Goal: Task Accomplishment & Management: Use online tool/utility

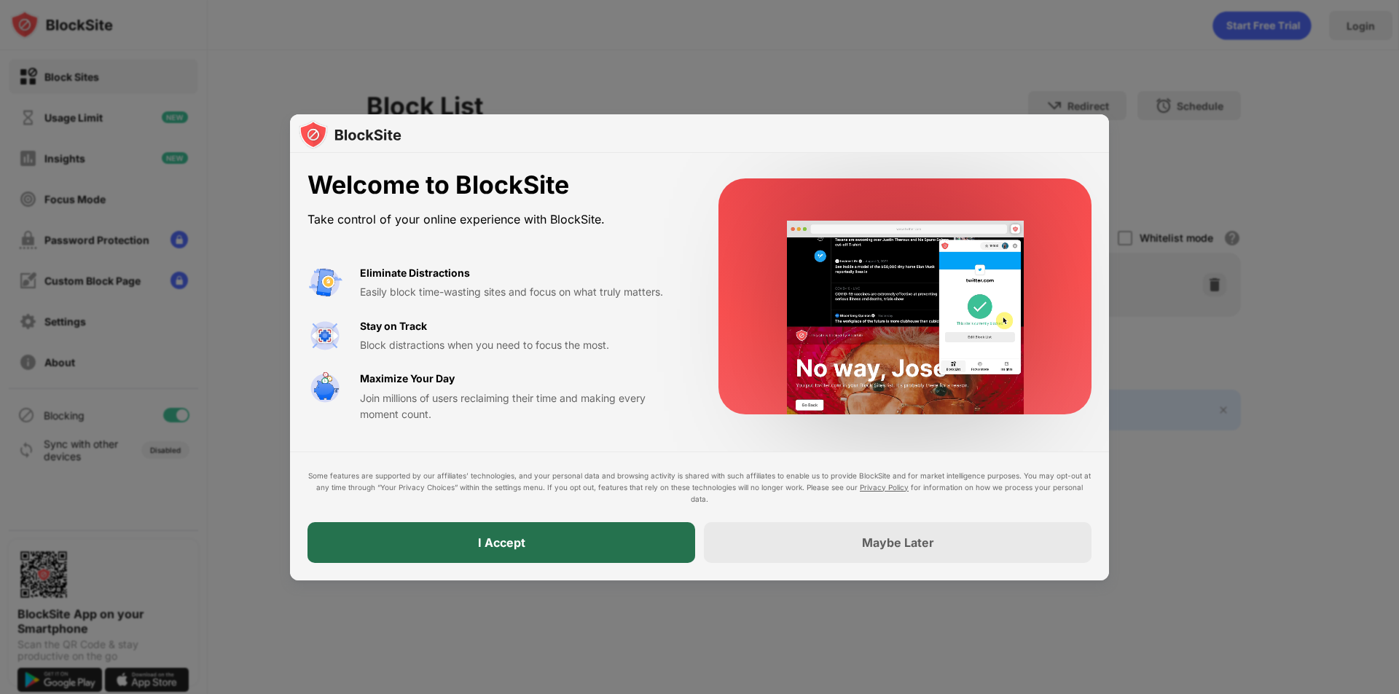
click at [424, 539] on div "I Accept" at bounding box center [501, 542] width 388 height 41
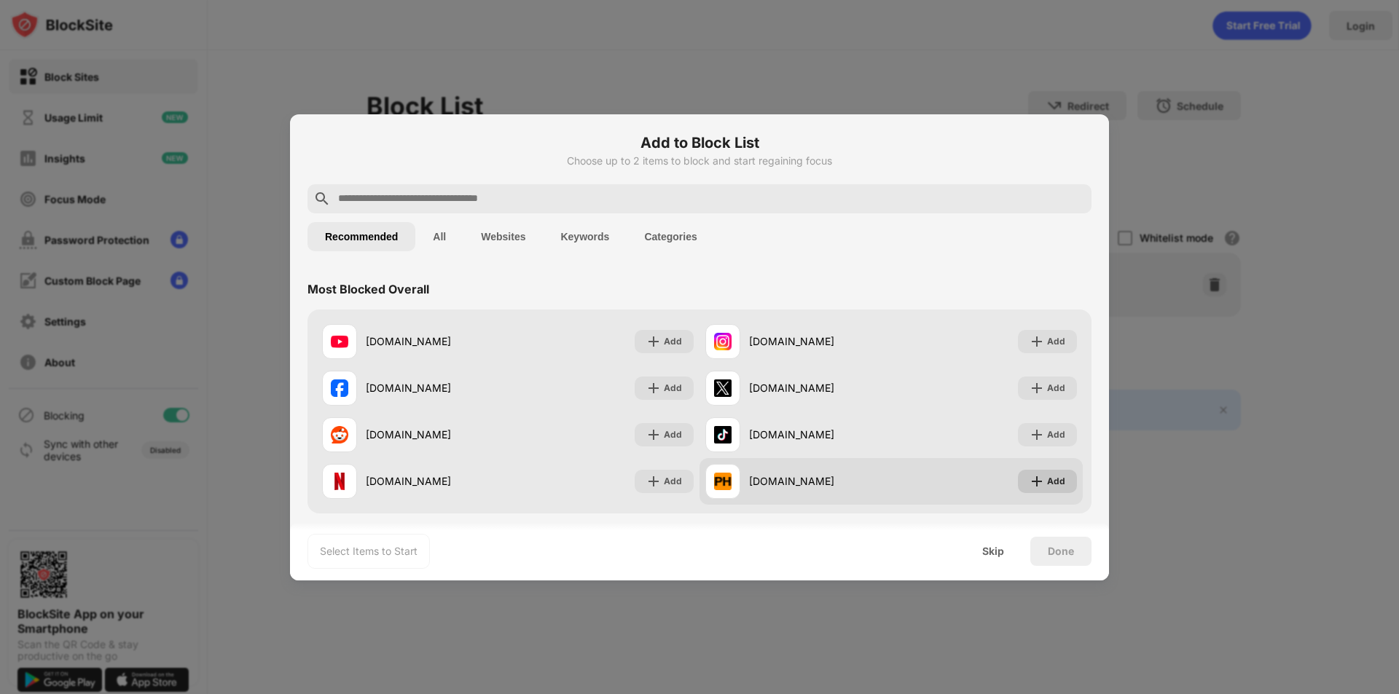
click at [1047, 482] on div "Add" at bounding box center [1056, 481] width 18 height 15
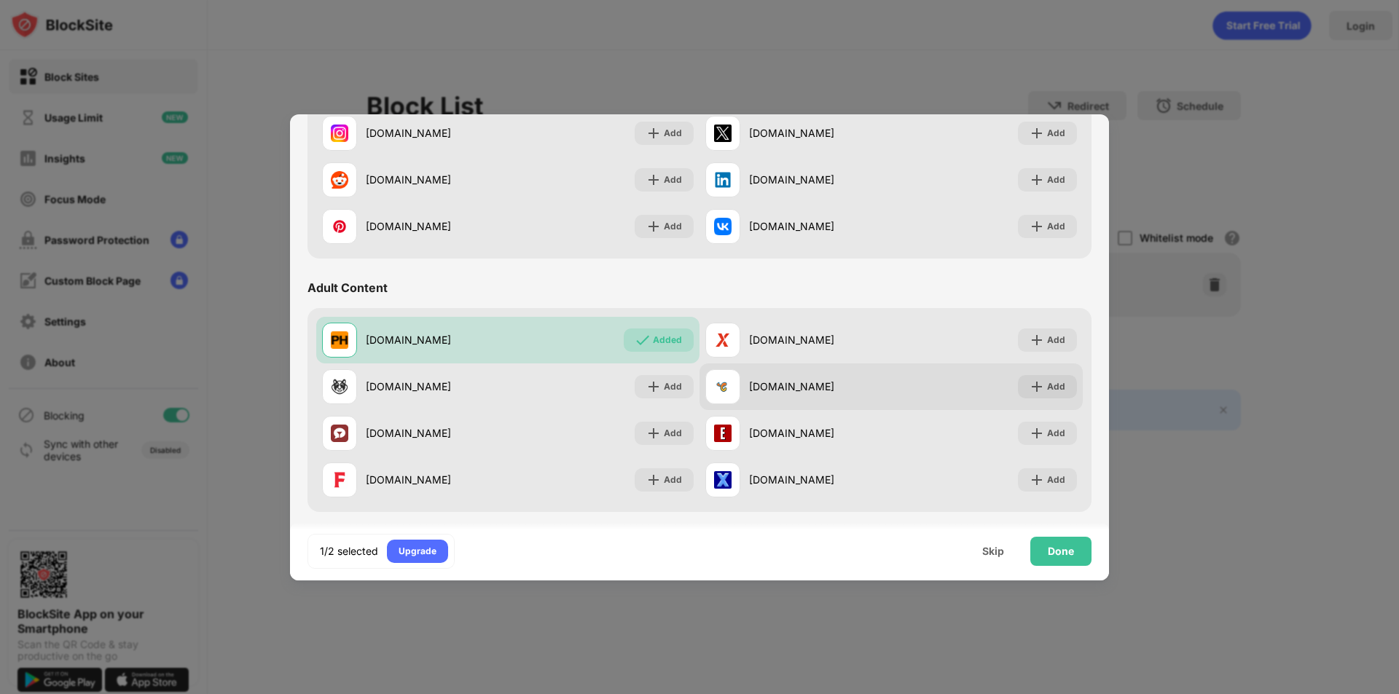
scroll to position [510, 0]
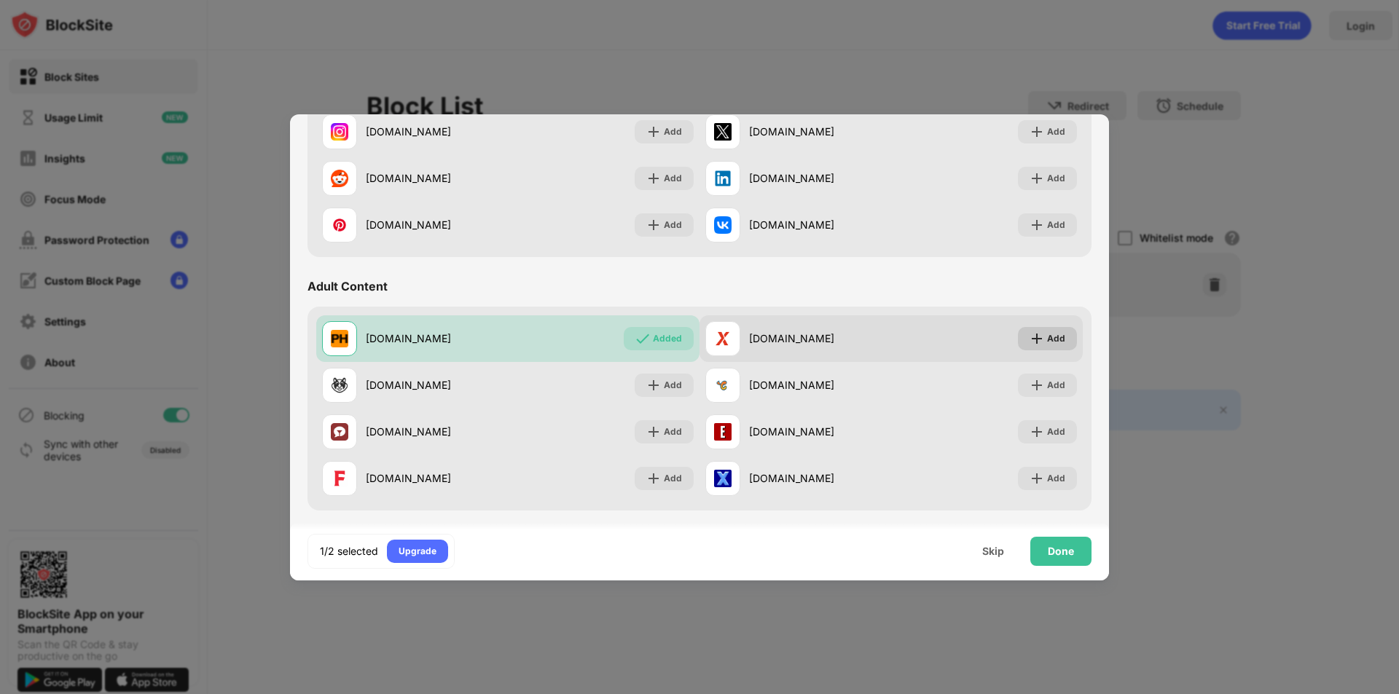
click at [1047, 337] on div "Add" at bounding box center [1056, 338] width 18 height 15
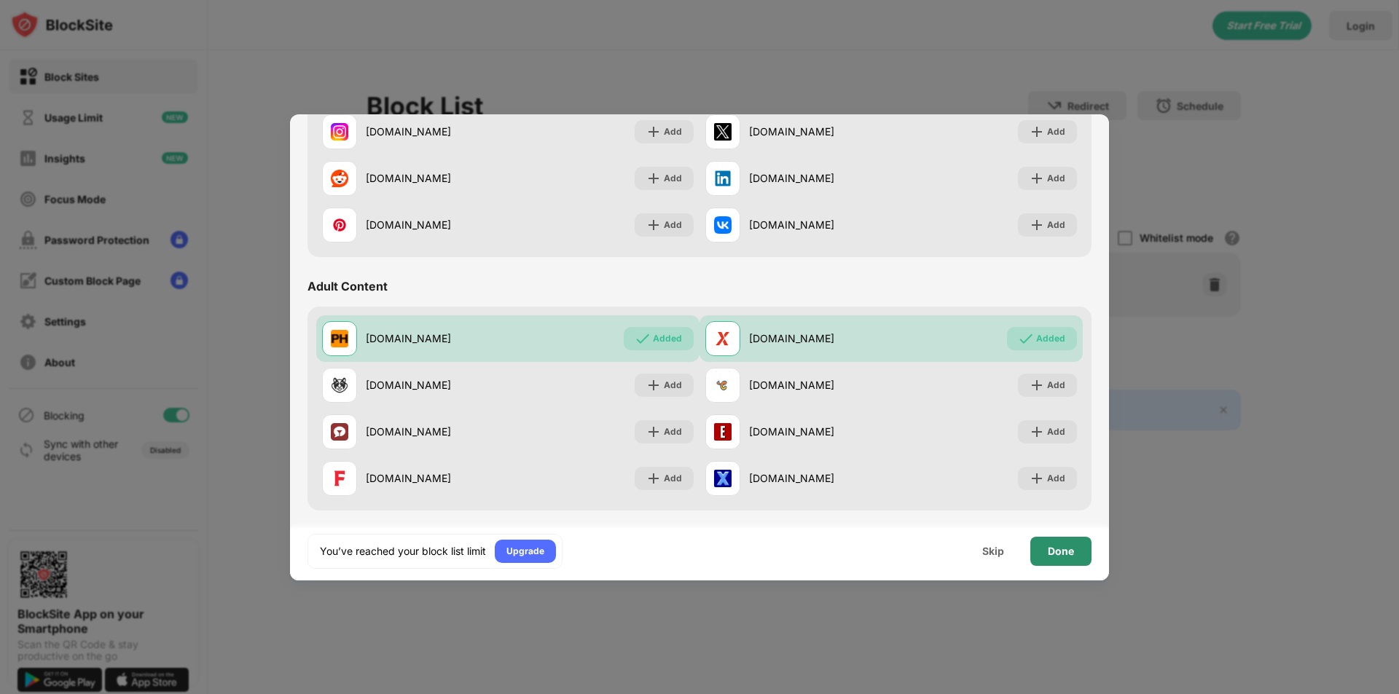
click at [1035, 554] on div "Done" at bounding box center [1060, 551] width 61 height 29
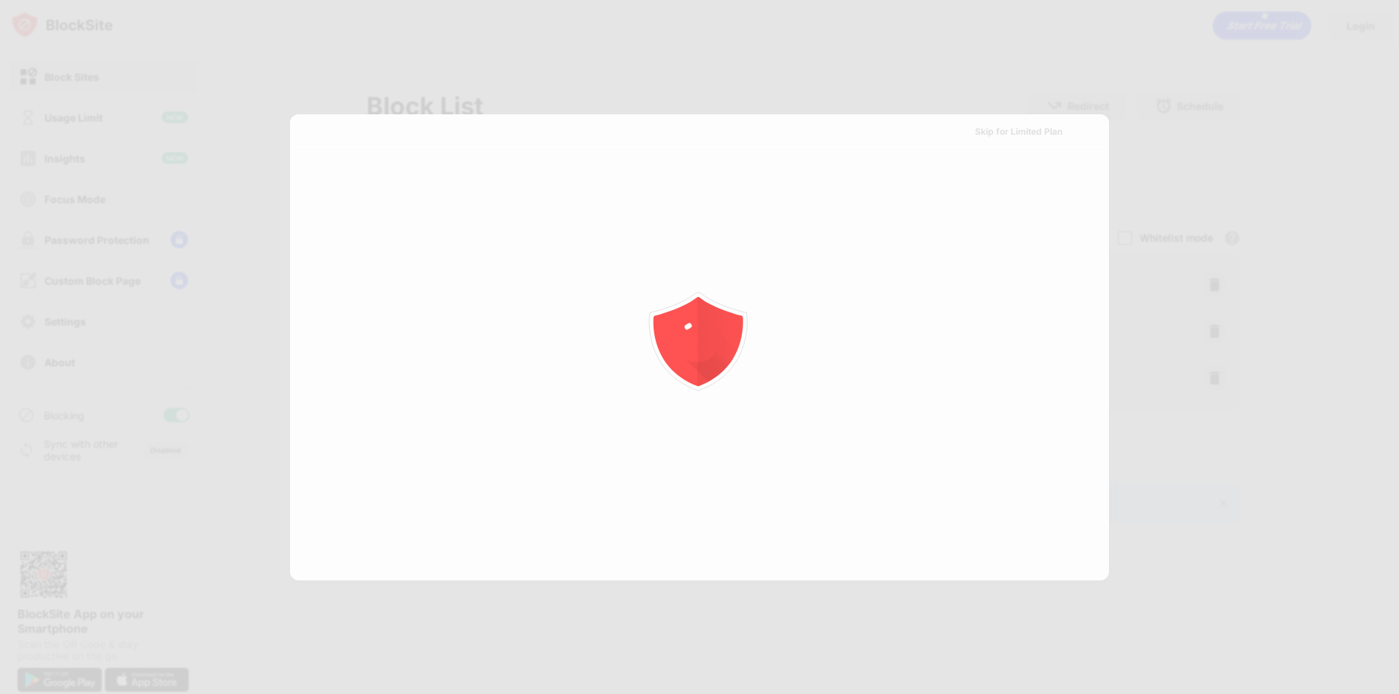
scroll to position [0, 0]
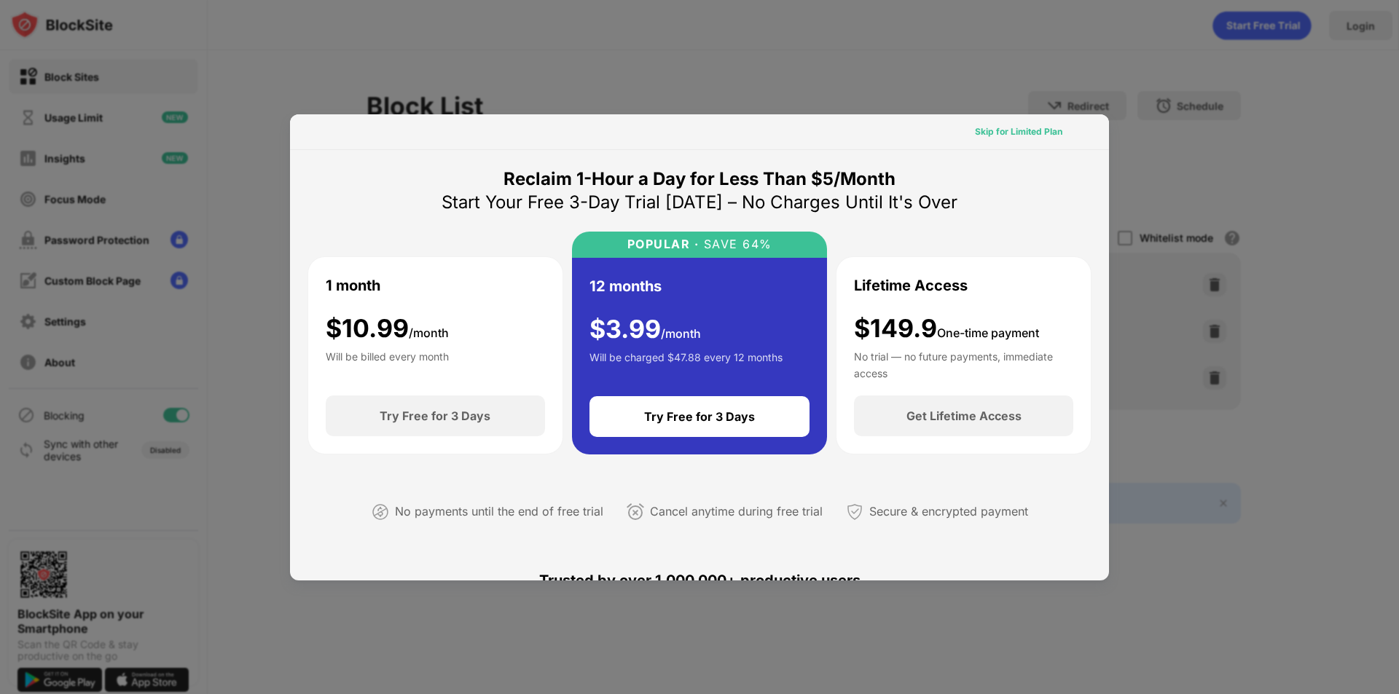
click at [1036, 133] on div "Skip for Limited Plan" at bounding box center [1018, 132] width 87 height 15
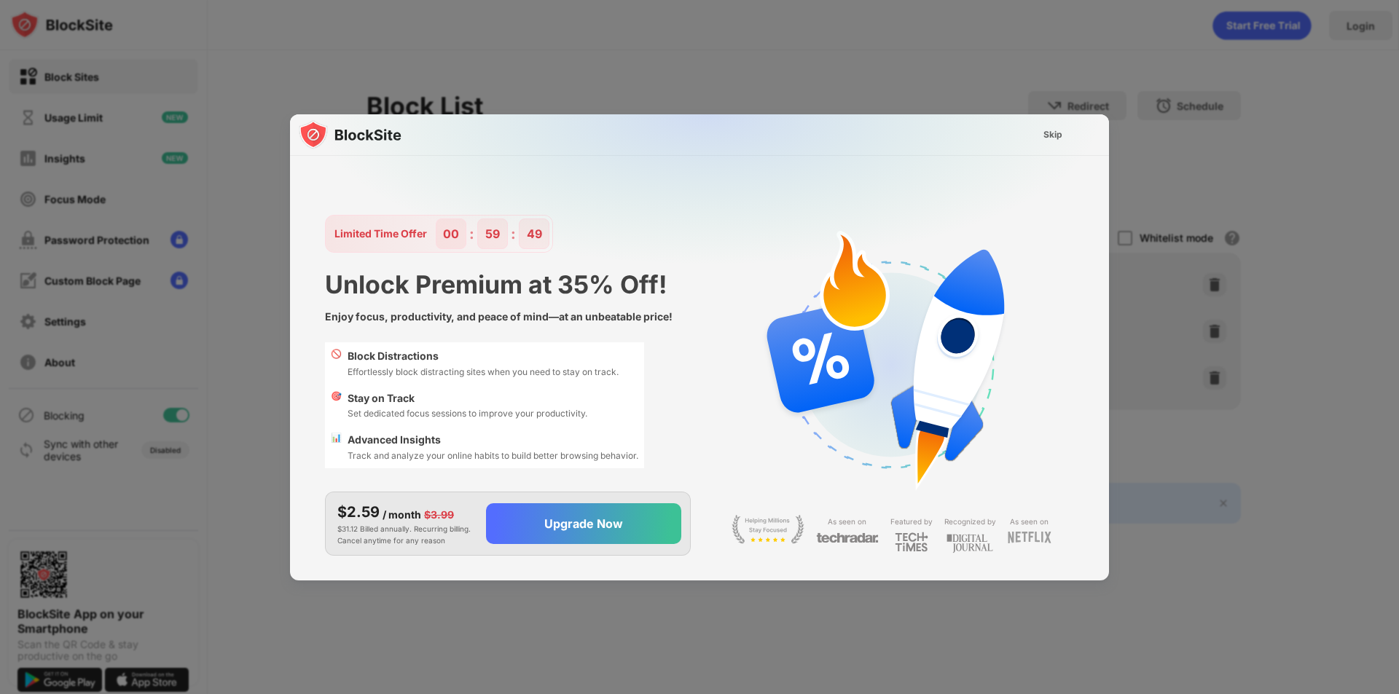
click at [1049, 133] on div "Skip" at bounding box center [1052, 134] width 19 height 15
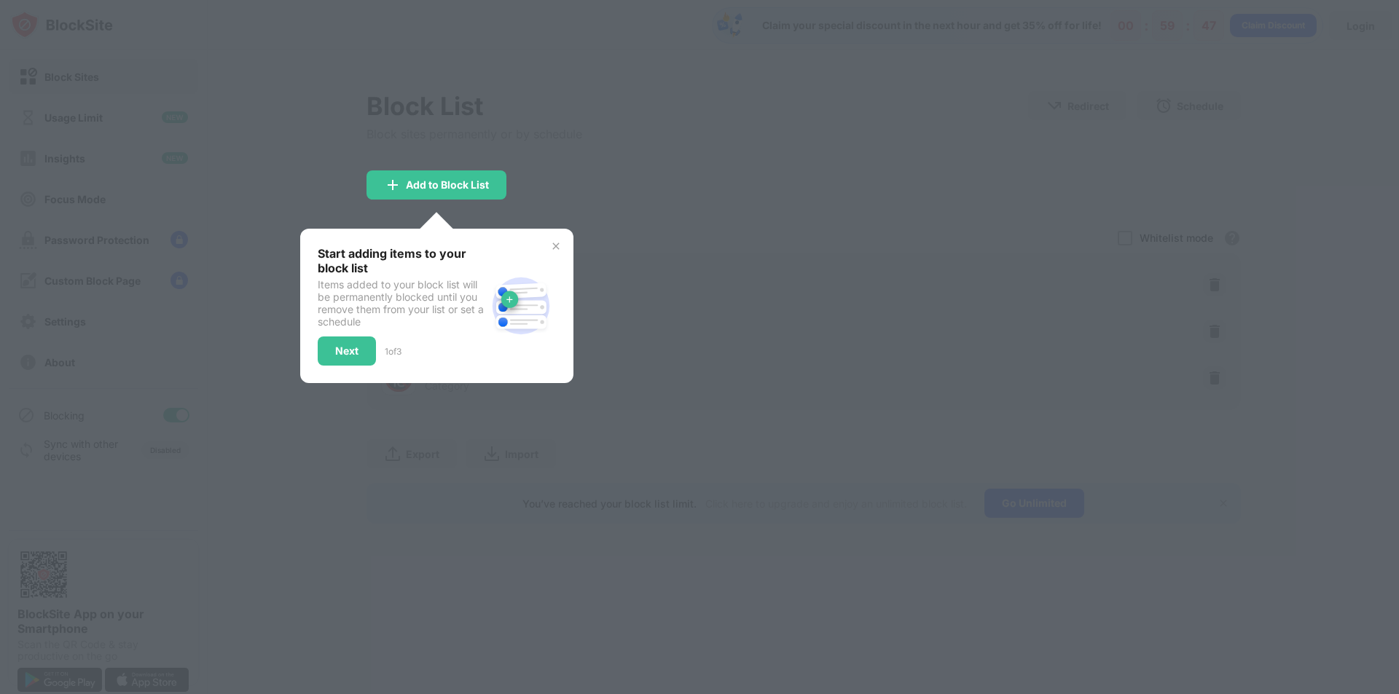
click at [553, 243] on img at bounding box center [556, 246] width 12 height 12
